Goal: Task Accomplishment & Management: Use online tool/utility

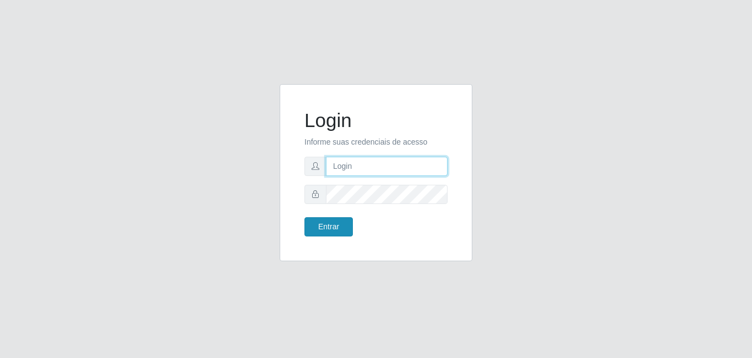
type input "[EMAIL_ADDRESS][DOMAIN_NAME]"
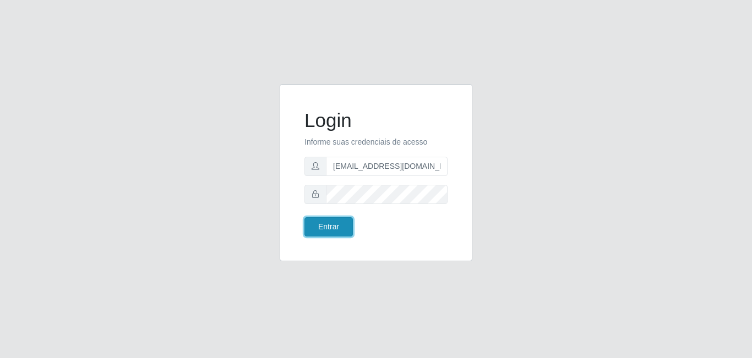
click at [332, 222] on button "Entrar" at bounding box center [328, 226] width 48 height 19
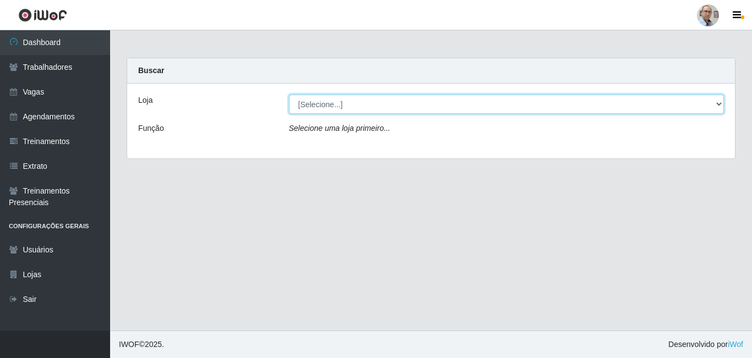
click at [718, 104] on select "[Selecione...] Mar Vermelho - Loja 04" at bounding box center [506, 104] width 435 height 19
select select "251"
click at [289, 95] on select "[Selecione...] Mar Vermelho - Loja 04" at bounding box center [506, 104] width 435 height 19
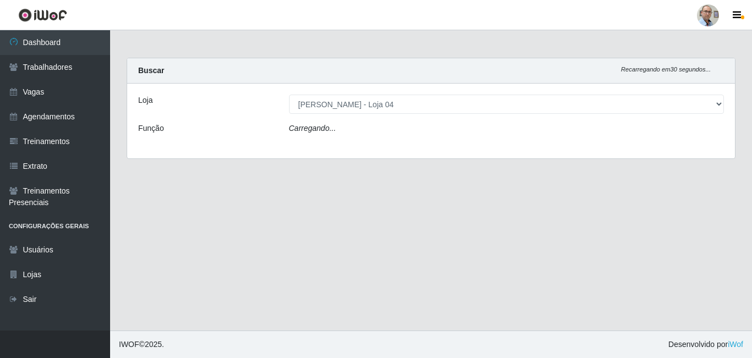
click at [417, 135] on div "Carregando..." at bounding box center [507, 131] width 452 height 16
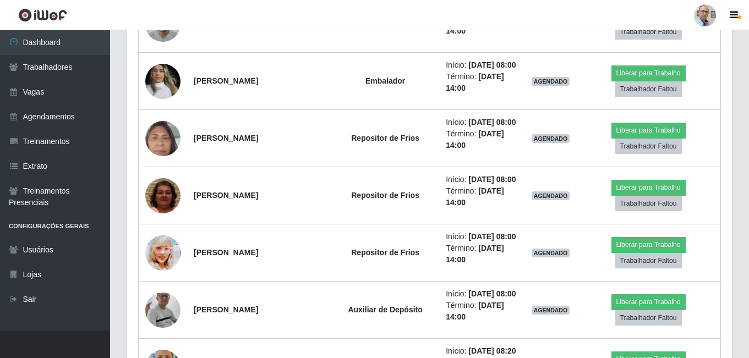
scroll to position [881, 0]
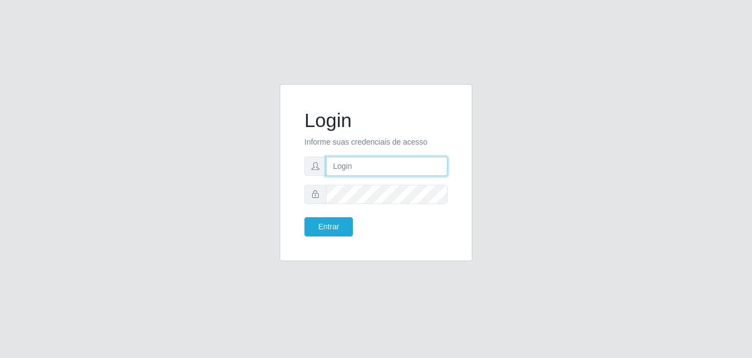
type input "[EMAIL_ADDRESS][DOMAIN_NAME]"
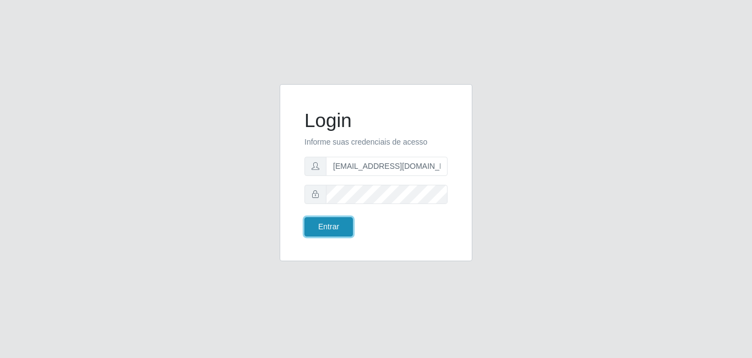
click at [339, 226] on button "Entrar" at bounding box center [328, 226] width 48 height 19
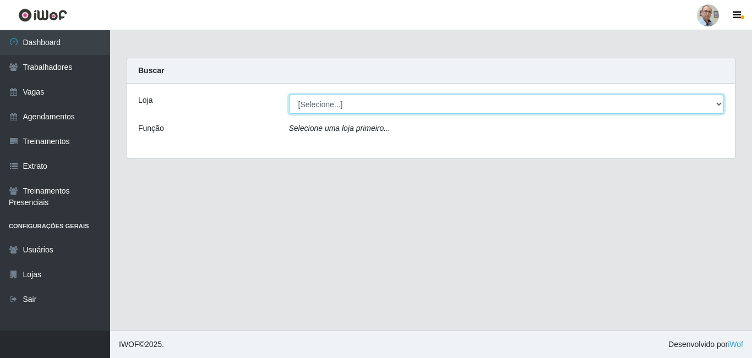
click at [721, 104] on select "[Selecione...] Mar Vermelho - Loja 04" at bounding box center [506, 104] width 435 height 19
select select "251"
click at [289, 95] on select "[Selecione...] Mar Vermelho - Loja 04" at bounding box center [506, 104] width 435 height 19
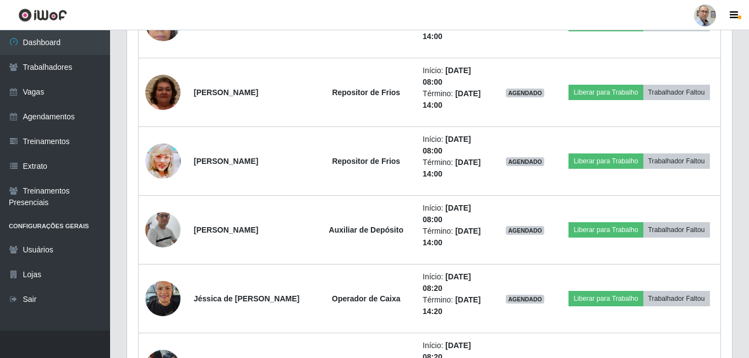
scroll to position [1046, 0]
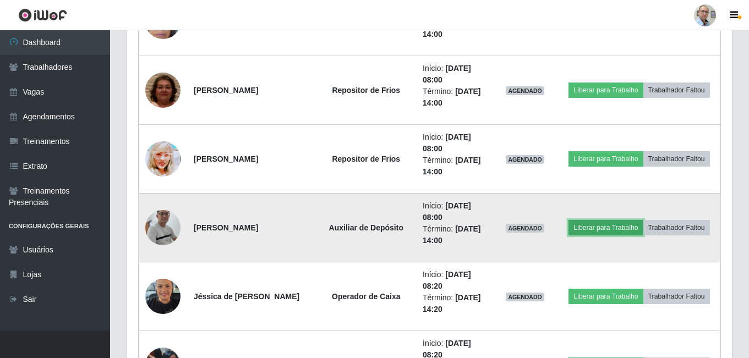
click at [598, 225] on button "Liberar para Trabalho" at bounding box center [606, 227] width 74 height 15
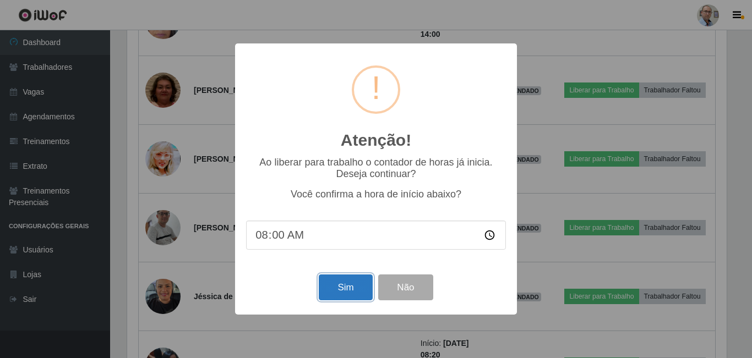
click at [345, 287] on button "Sim" at bounding box center [345, 288] width 53 height 26
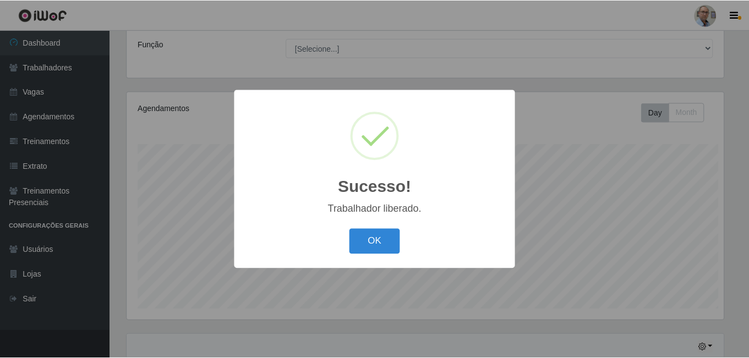
scroll to position [63, 0]
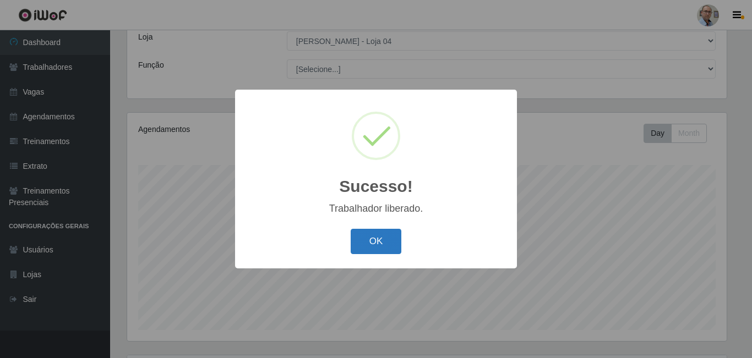
click at [377, 239] on button "OK" at bounding box center [376, 242] width 51 height 26
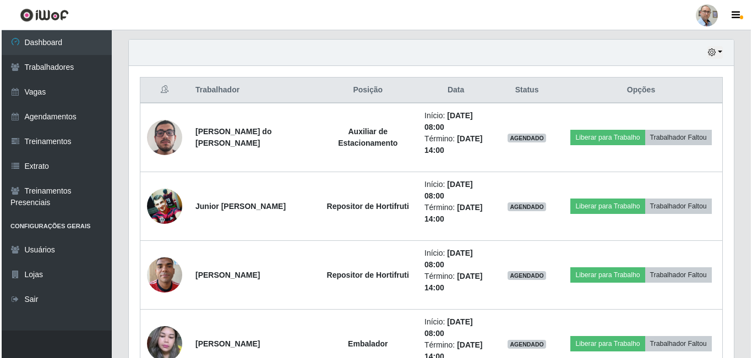
scroll to position [394, 0]
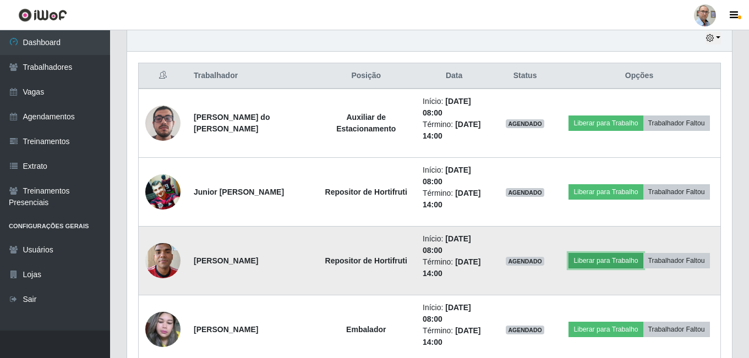
click at [612, 259] on button "Liberar para Trabalho" at bounding box center [606, 260] width 74 height 15
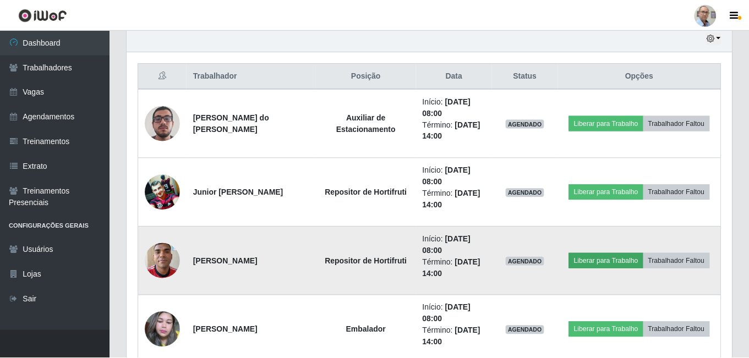
scroll to position [228, 600]
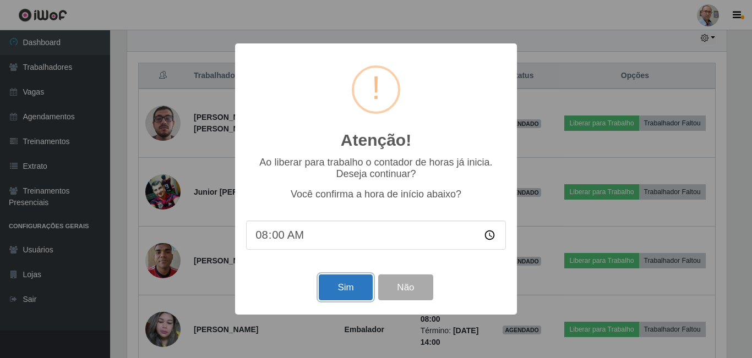
click at [353, 292] on button "Sim" at bounding box center [345, 288] width 53 height 26
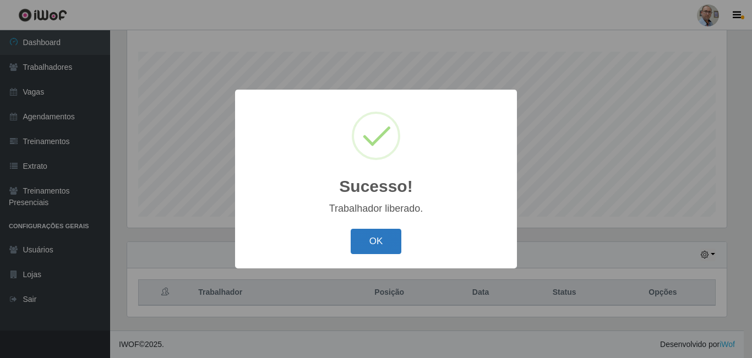
click at [371, 244] on button "OK" at bounding box center [376, 242] width 51 height 26
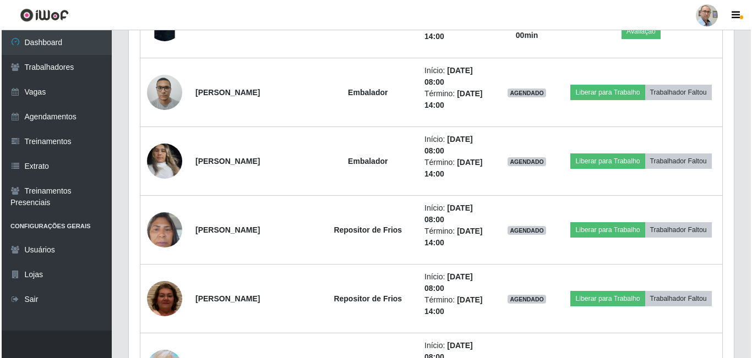
scroll to position [948, 0]
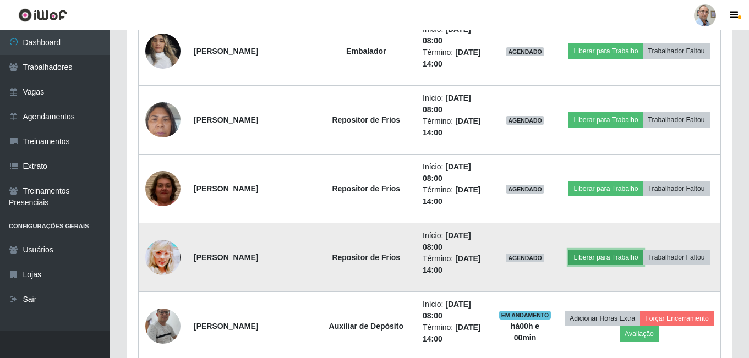
click at [619, 255] on button "Liberar para Trabalho" at bounding box center [606, 257] width 74 height 15
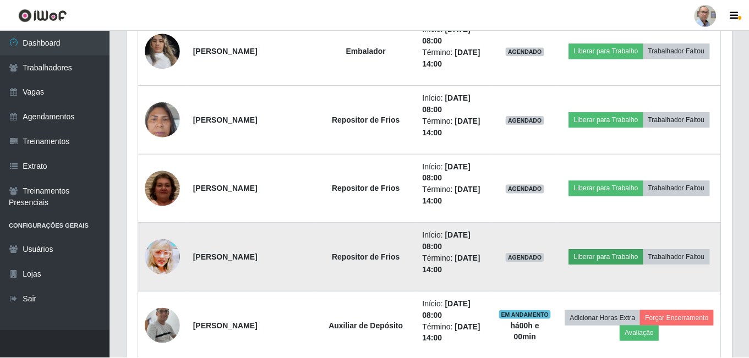
scroll to position [0, 0]
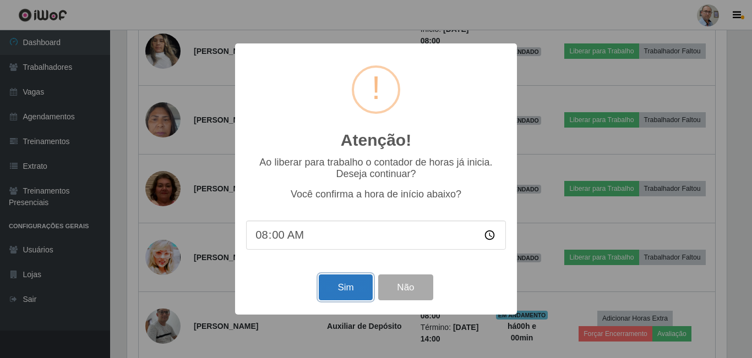
click at [351, 286] on button "Sim" at bounding box center [345, 288] width 53 height 26
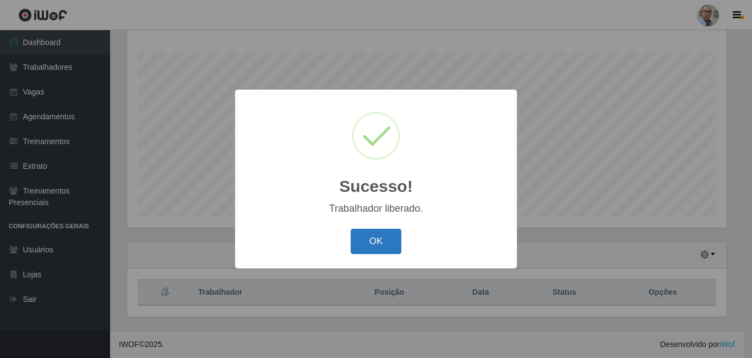
click at [393, 235] on button "OK" at bounding box center [376, 242] width 51 height 26
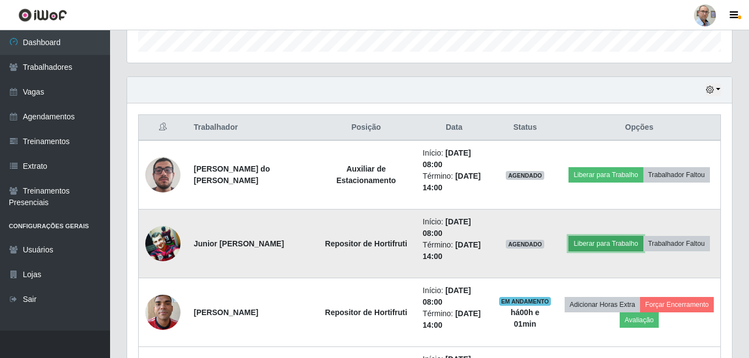
click at [589, 243] on button "Liberar para Trabalho" at bounding box center [606, 243] width 74 height 15
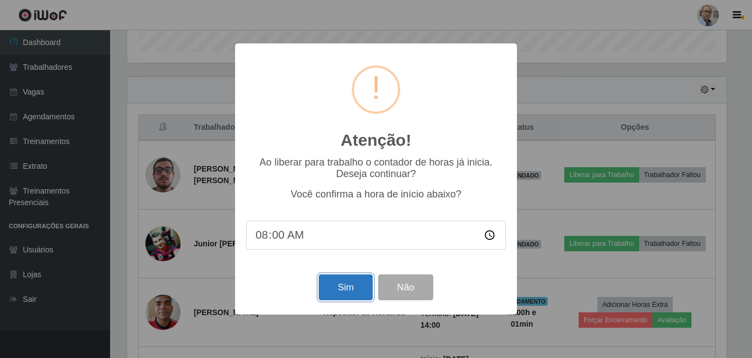
click at [341, 287] on button "Sim" at bounding box center [345, 288] width 53 height 26
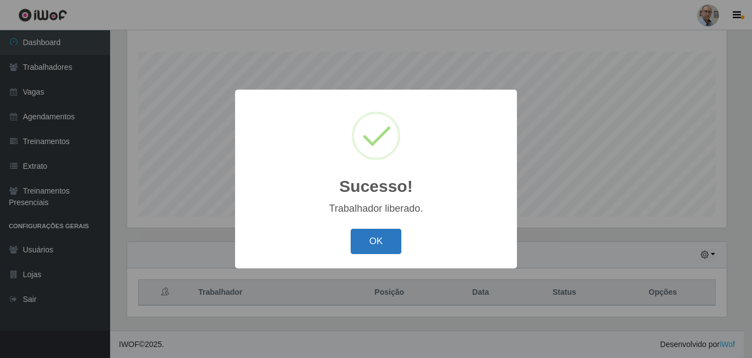
click at [362, 246] on button "OK" at bounding box center [376, 242] width 51 height 26
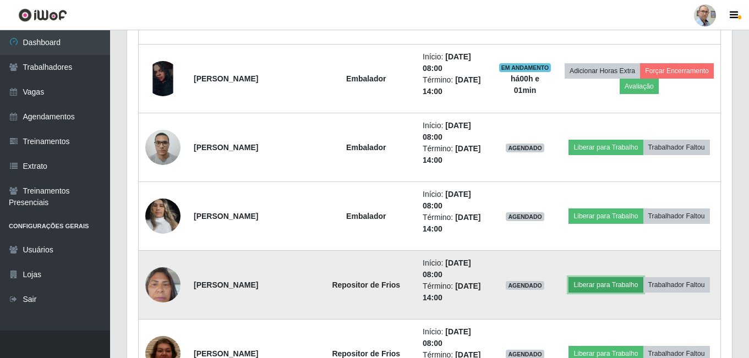
click at [618, 279] on button "Liberar para Trabalho" at bounding box center [606, 284] width 74 height 15
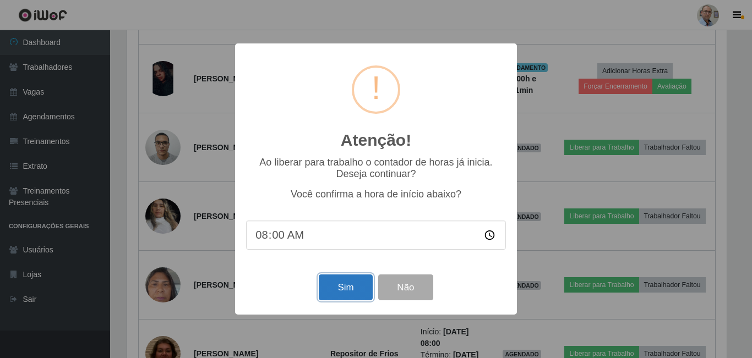
click at [339, 293] on button "Sim" at bounding box center [345, 288] width 53 height 26
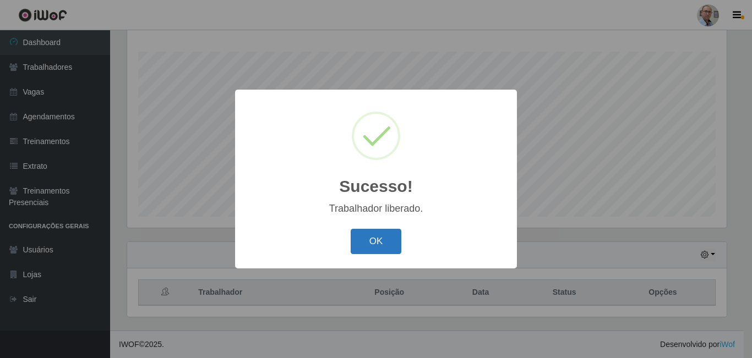
click at [382, 237] on button "OK" at bounding box center [376, 242] width 51 height 26
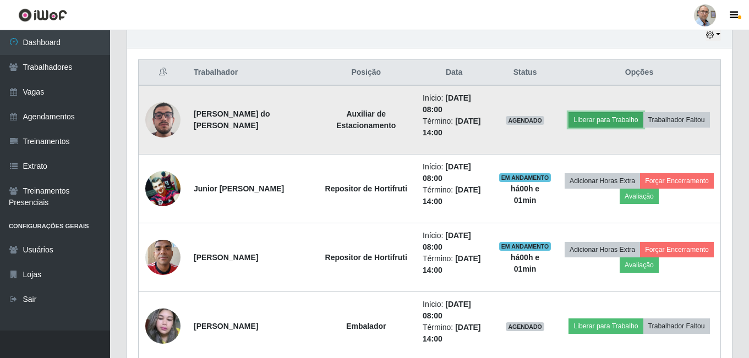
click at [594, 118] on button "Liberar para Trabalho" at bounding box center [606, 119] width 74 height 15
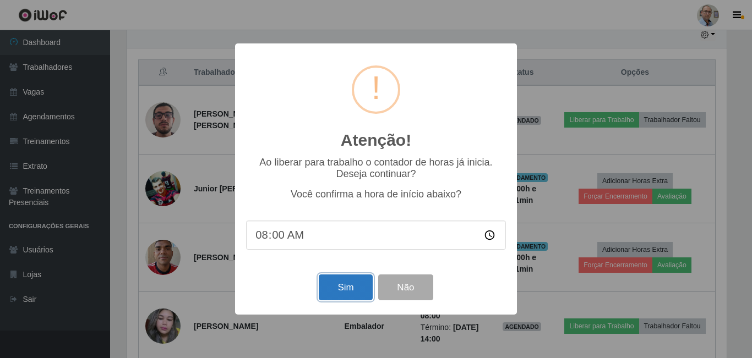
click at [337, 297] on button "Sim" at bounding box center [345, 288] width 53 height 26
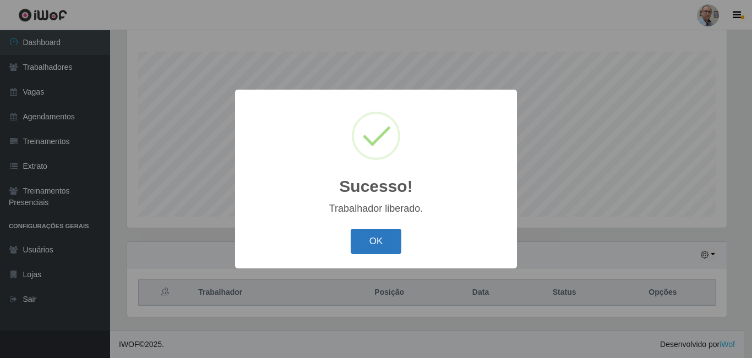
click at [369, 241] on button "OK" at bounding box center [376, 242] width 51 height 26
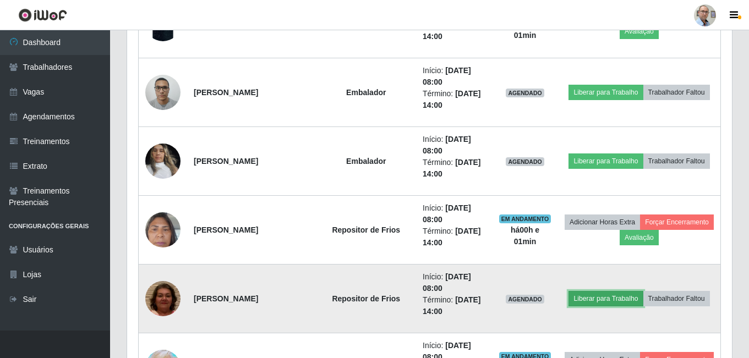
click at [614, 305] on button "Liberar para Trabalho" at bounding box center [606, 298] width 74 height 15
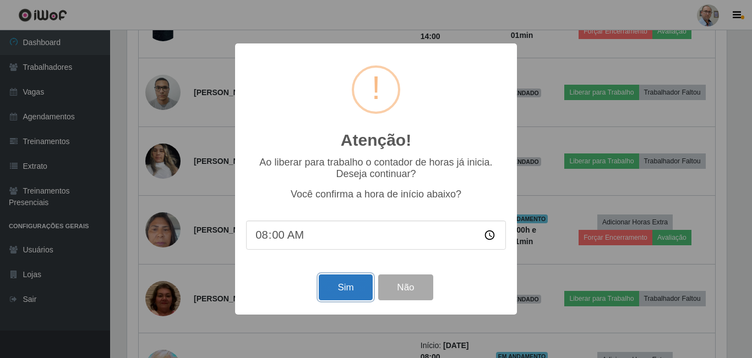
click at [334, 296] on button "Sim" at bounding box center [345, 288] width 53 height 26
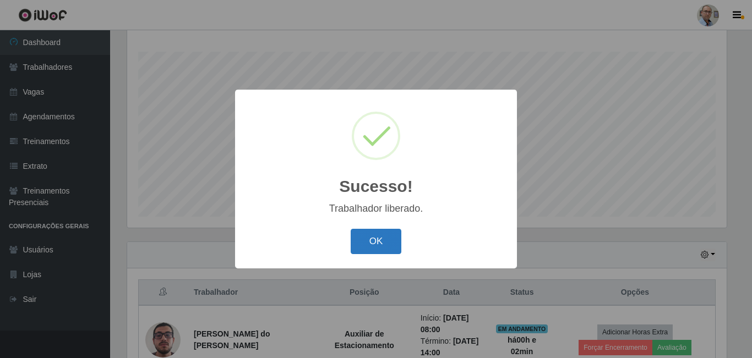
click at [373, 248] on button "OK" at bounding box center [376, 242] width 51 height 26
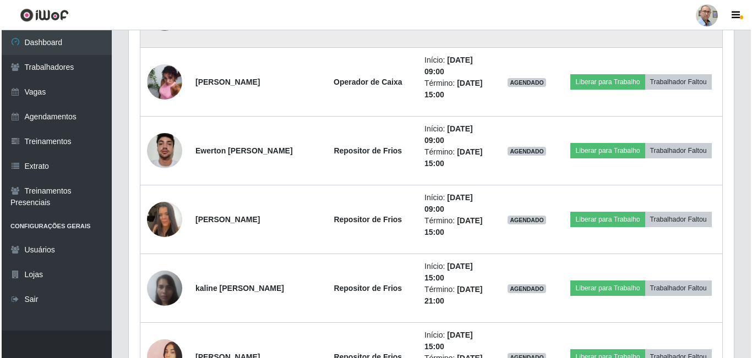
scroll to position [1608, 0]
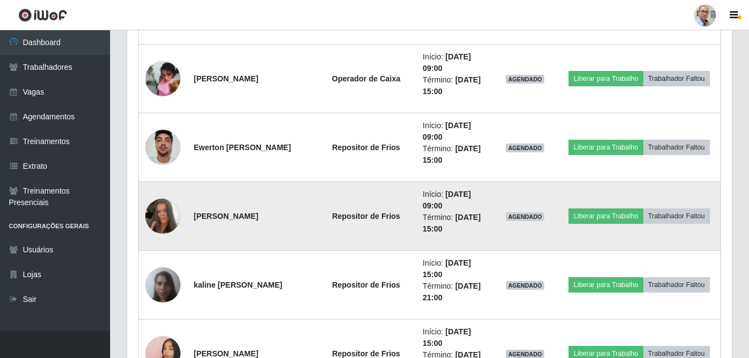
click at [165, 221] on img at bounding box center [162, 216] width 35 height 63
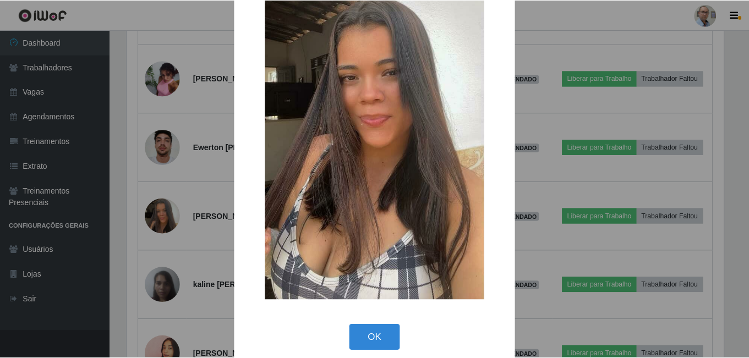
scroll to position [129, 0]
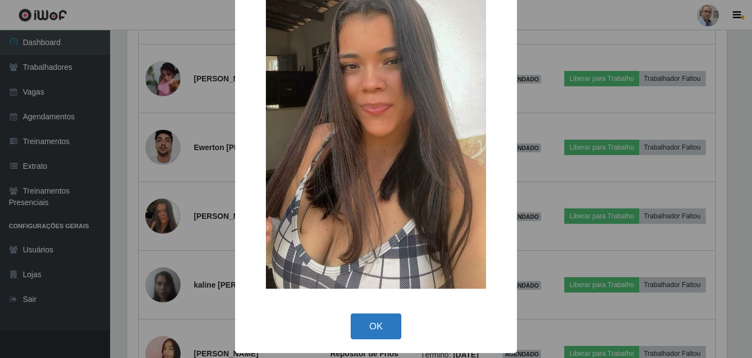
click at [369, 335] on button "OK" at bounding box center [376, 327] width 51 height 26
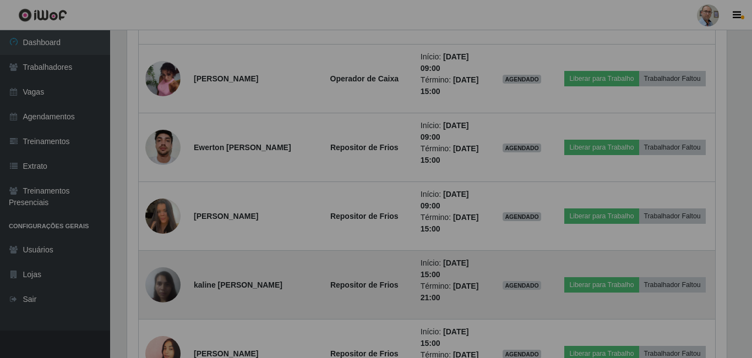
scroll to position [228, 605]
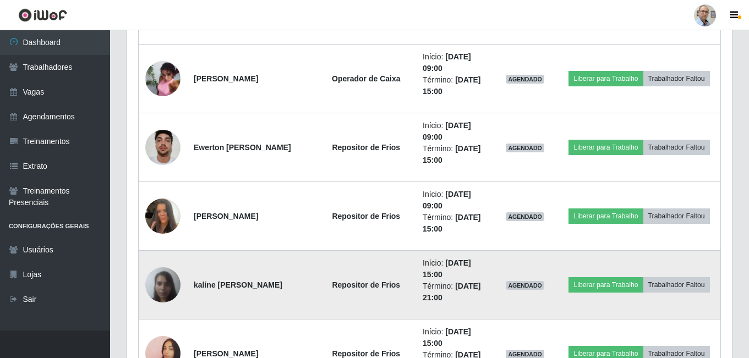
click at [169, 287] on img at bounding box center [162, 285] width 35 height 47
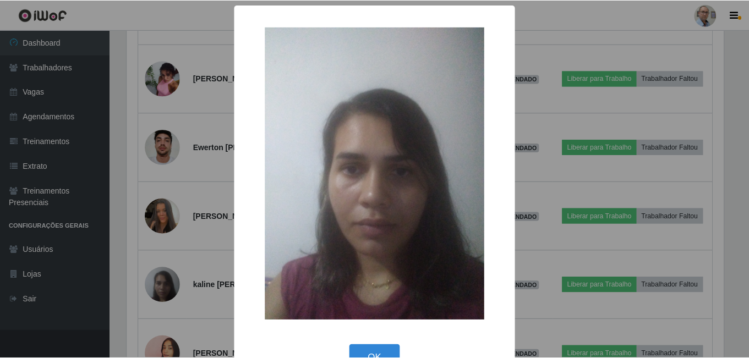
scroll to position [31, 0]
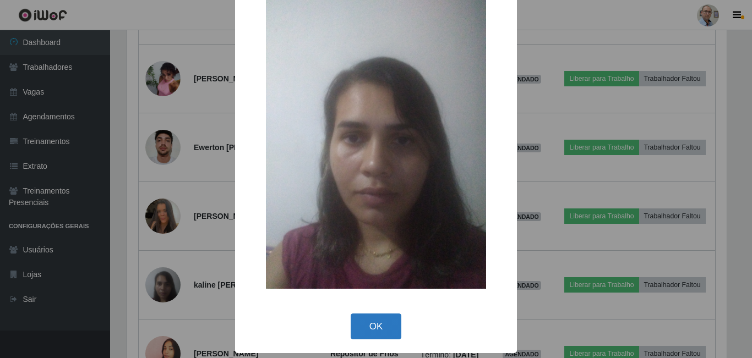
click at [374, 330] on button "OK" at bounding box center [376, 327] width 51 height 26
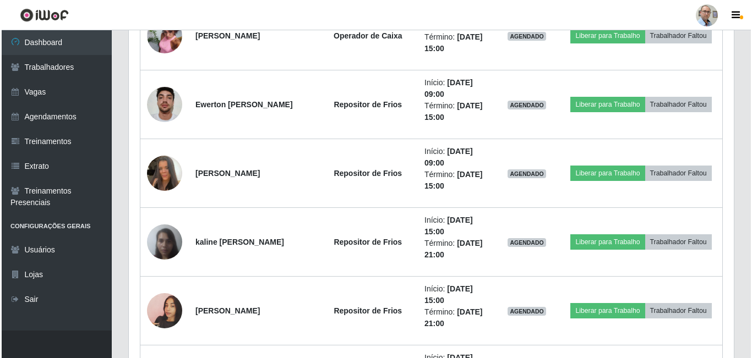
scroll to position [1652, 0]
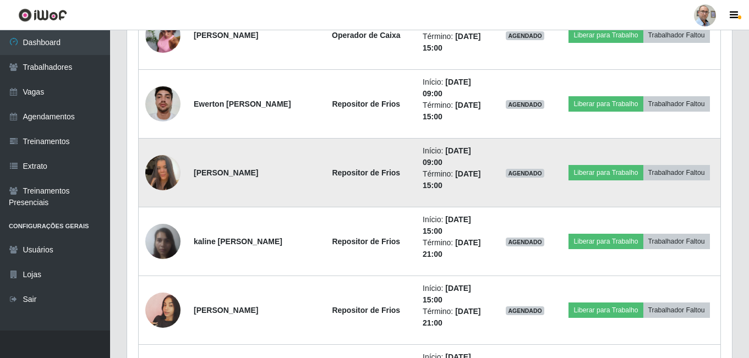
click at [167, 172] on img at bounding box center [162, 172] width 35 height 63
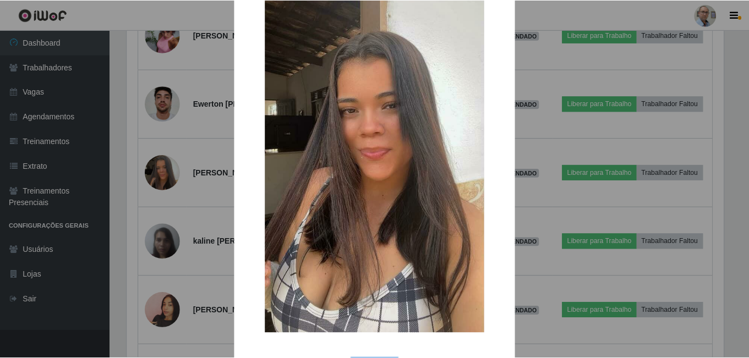
scroll to position [110, 0]
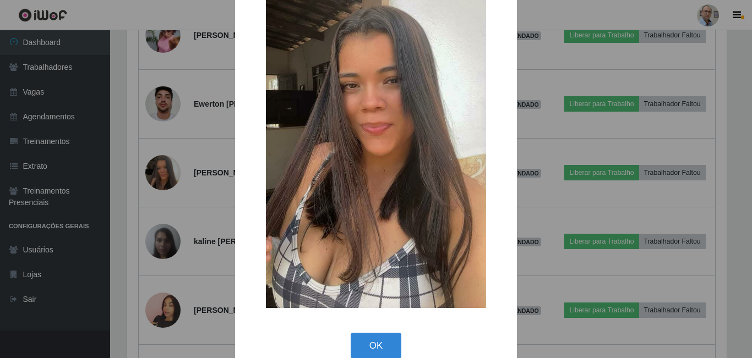
click at [206, 173] on div "× OK Cancel" at bounding box center [376, 179] width 752 height 358
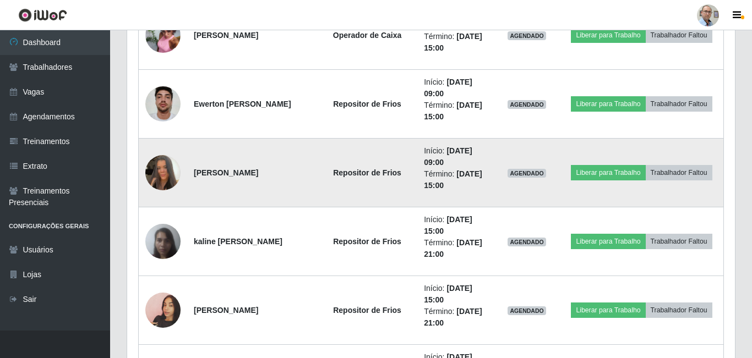
scroll to position [228, 605]
click at [622, 173] on button "Liberar para Trabalho" at bounding box center [606, 172] width 74 height 15
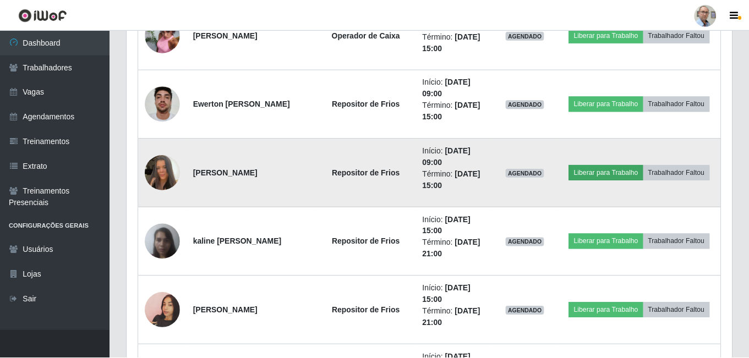
scroll to position [228, 600]
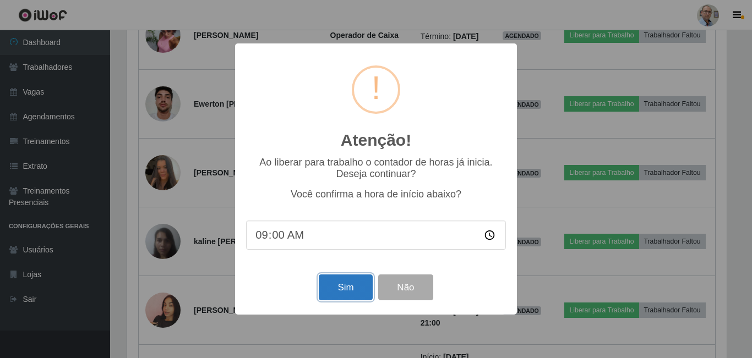
click at [354, 294] on button "Sim" at bounding box center [345, 288] width 53 height 26
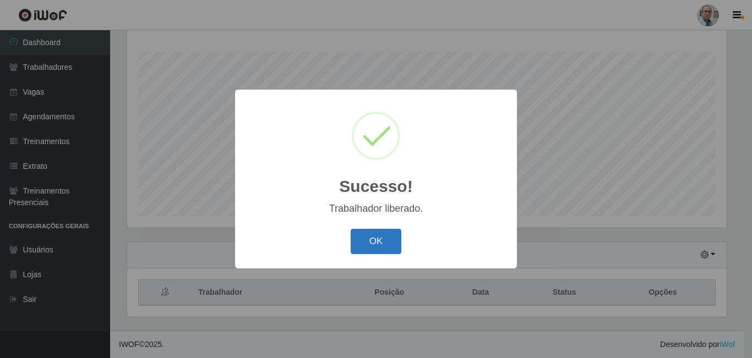
click at [384, 244] on button "OK" at bounding box center [376, 242] width 51 height 26
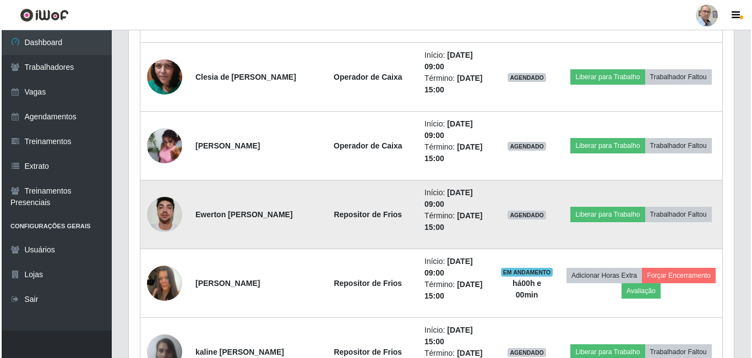
scroll to position [1553, 0]
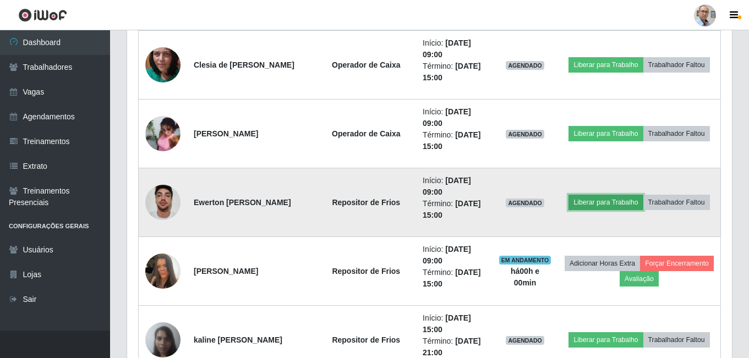
click at [596, 205] on button "Liberar para Trabalho" at bounding box center [606, 202] width 74 height 15
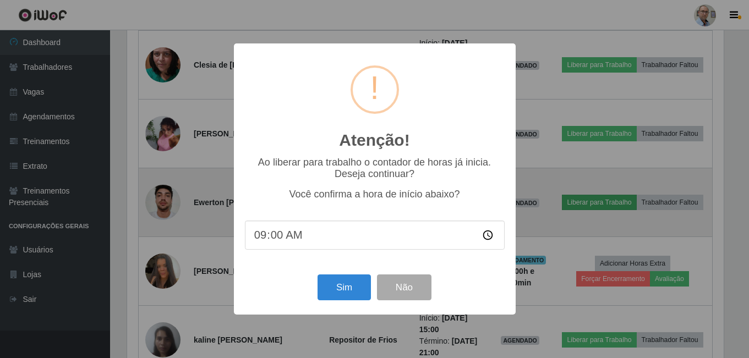
scroll to position [228, 600]
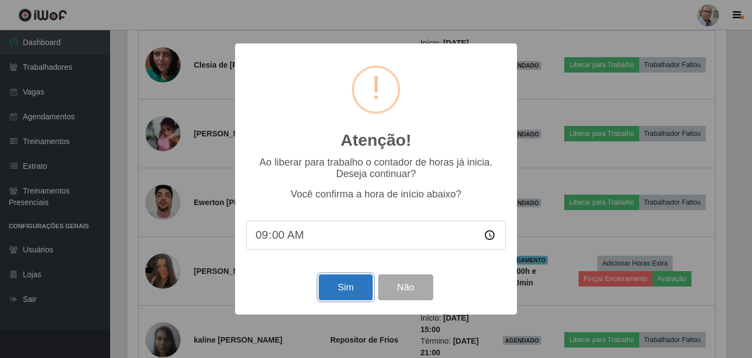
click at [347, 281] on button "Sim" at bounding box center [345, 288] width 53 height 26
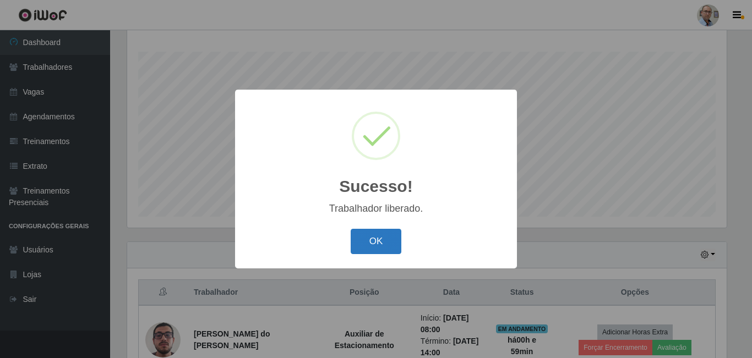
click at [372, 244] on button "OK" at bounding box center [376, 242] width 51 height 26
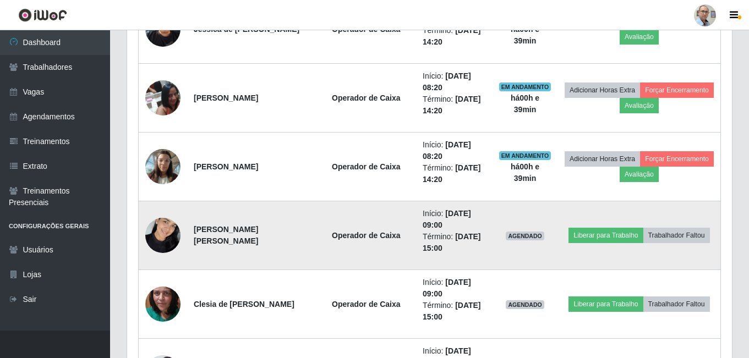
scroll to position [1333, 0]
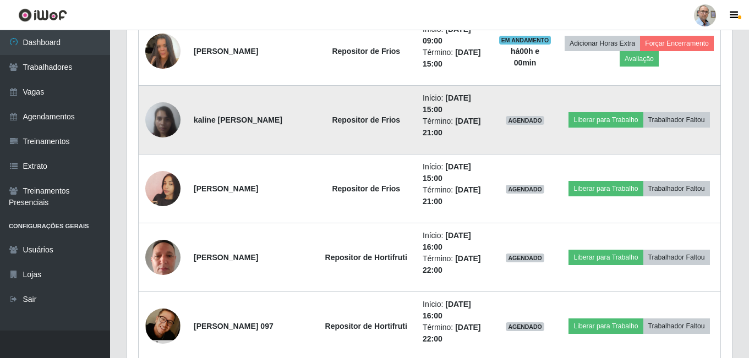
click at [170, 116] on img at bounding box center [162, 119] width 35 height 47
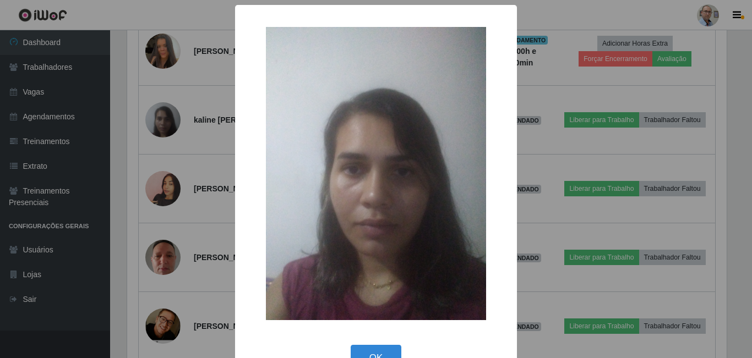
click at [200, 143] on div "× OK Cancel" at bounding box center [376, 179] width 752 height 358
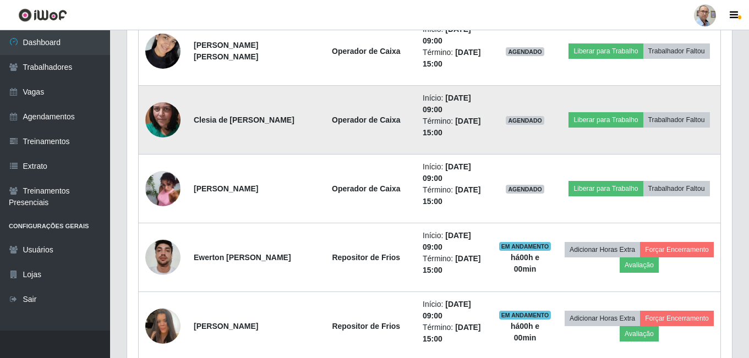
click at [162, 114] on img at bounding box center [162, 120] width 35 height 78
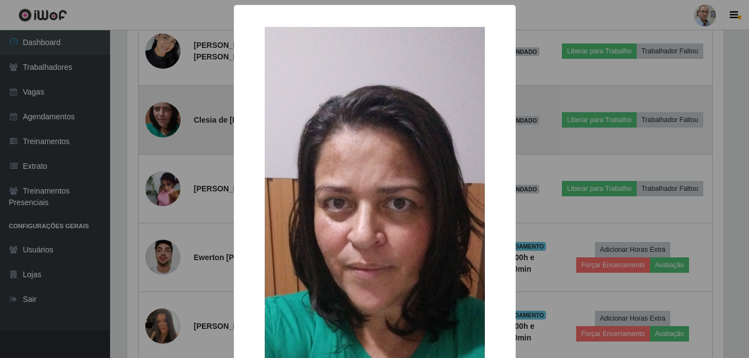
scroll to position [550328, 549957]
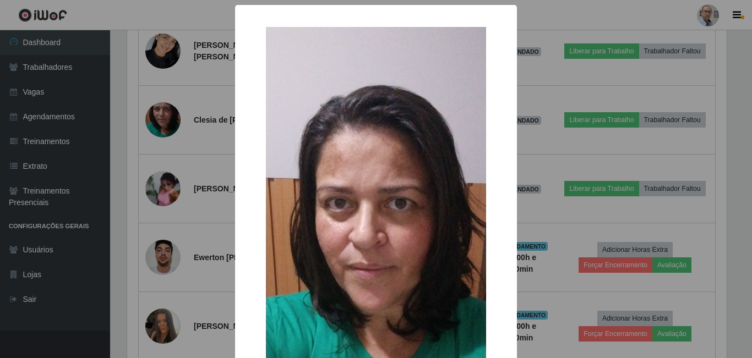
click at [206, 117] on div "× OK Cancel" at bounding box center [376, 179] width 752 height 358
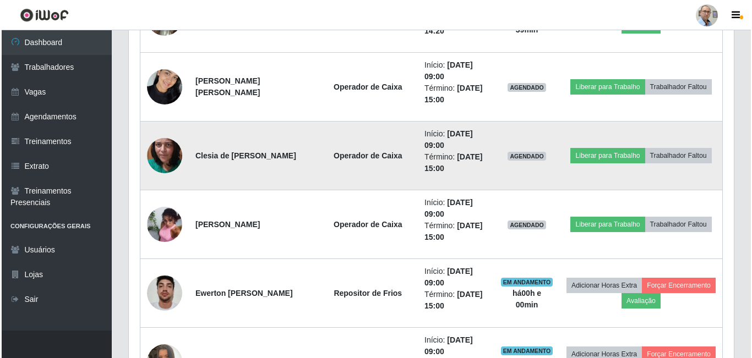
scroll to position [1388, 0]
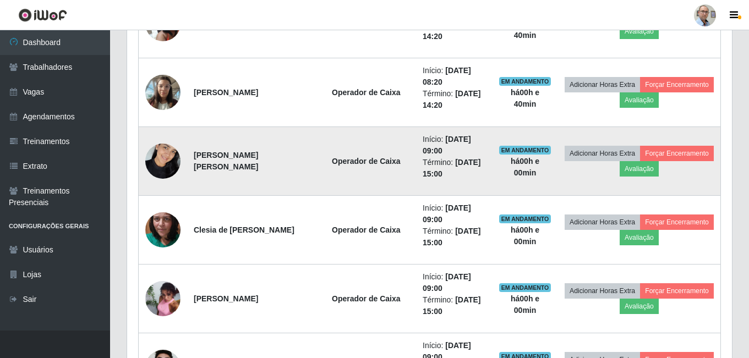
click at [168, 155] on img at bounding box center [162, 161] width 35 height 47
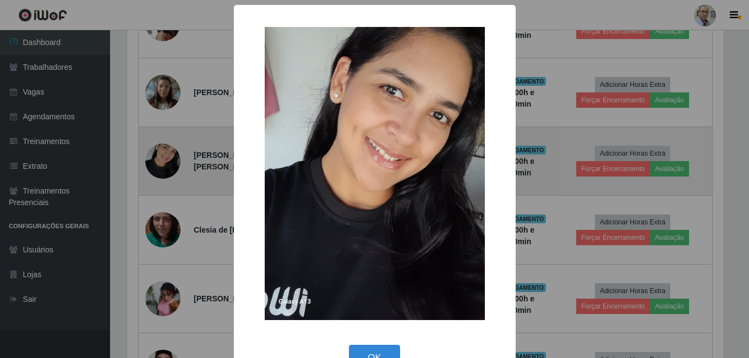
scroll to position [228, 600]
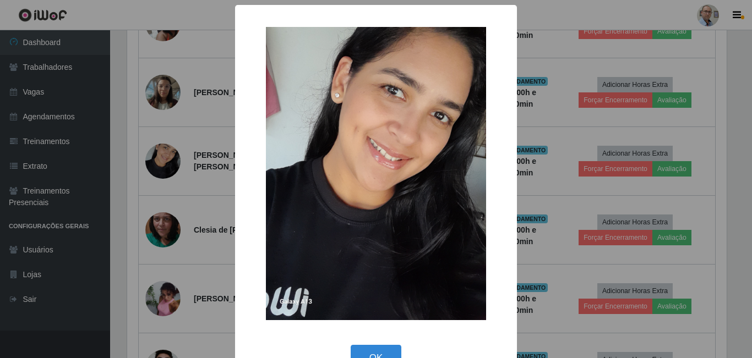
click at [198, 139] on div "× OK Cancel" at bounding box center [376, 179] width 752 height 358
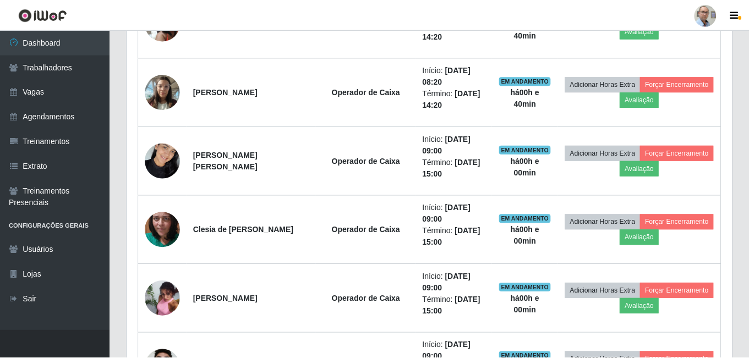
scroll to position [550328, 549952]
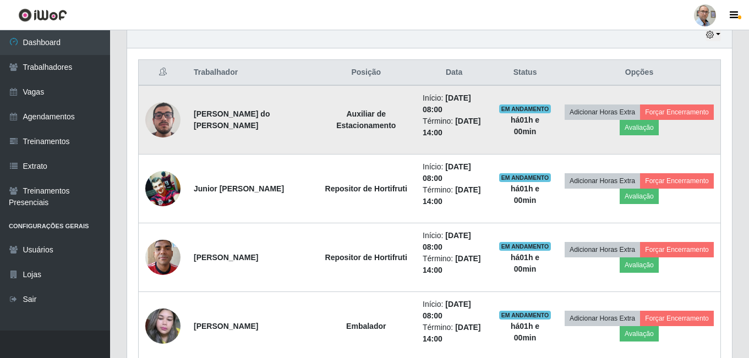
click at [158, 117] on img at bounding box center [162, 120] width 35 height 63
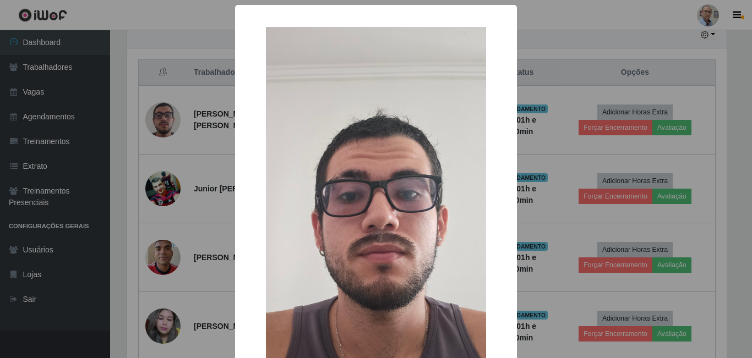
click at [193, 130] on div "× OK Cancel" at bounding box center [376, 179] width 752 height 358
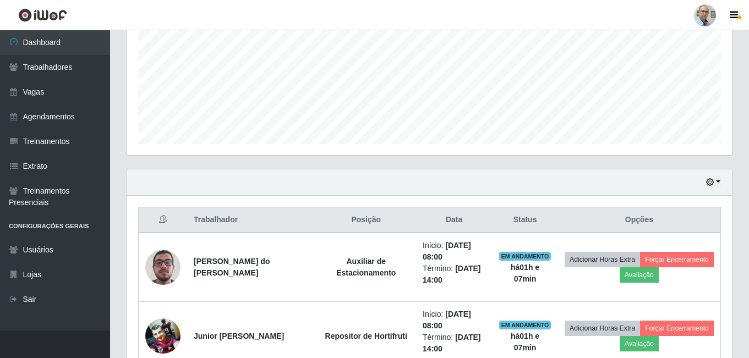
scroll to position [232, 0]
